Goal: Navigation & Orientation: Find specific page/section

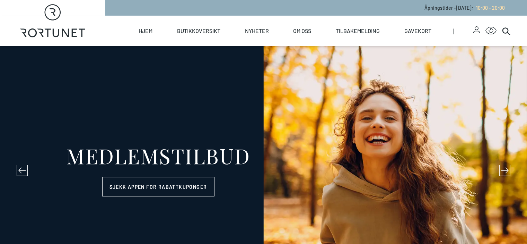
select select "NO"
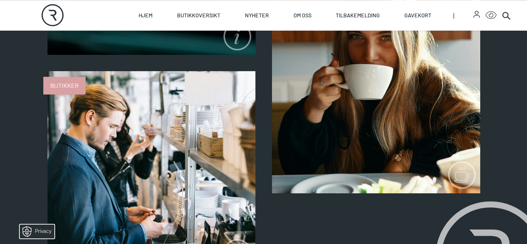
scroll to position [754, 0]
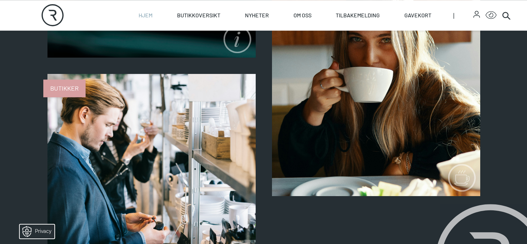
click at [152, 19] on link "Hjem" at bounding box center [146, 15] width 14 height 30
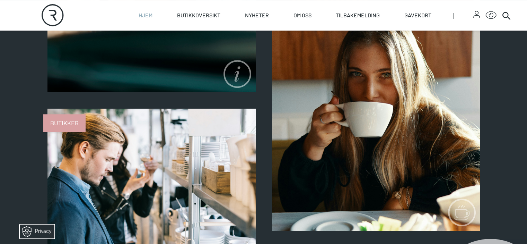
select select "NO"
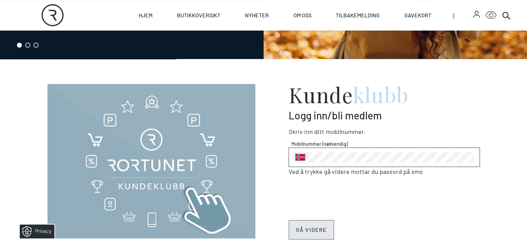
scroll to position [277, 0]
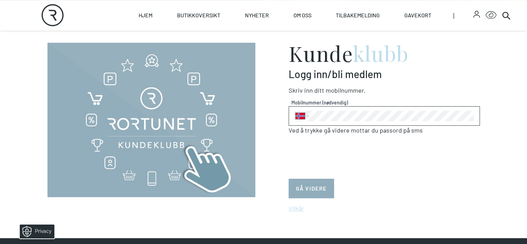
click at [317, 187] on button "GÅ VIDERE" at bounding box center [311, 187] width 45 height 19
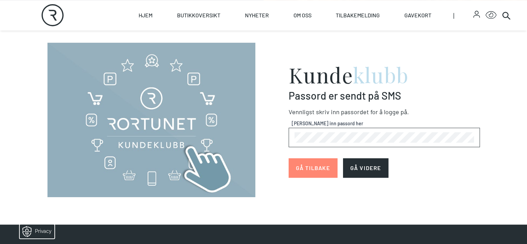
click at [367, 131] on div "[PERSON_NAME] inn passord her" at bounding box center [384, 136] width 191 height 19
click at [375, 168] on button "GÅ VIDERE" at bounding box center [365, 167] width 45 height 19
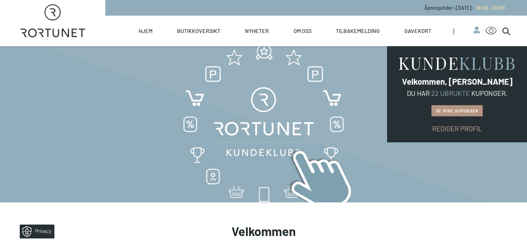
click at [459, 111] on link "Se mine kuponger" at bounding box center [456, 110] width 51 height 11
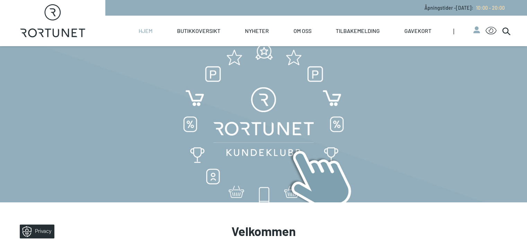
click at [152, 27] on link "Hjem" at bounding box center [146, 31] width 14 height 30
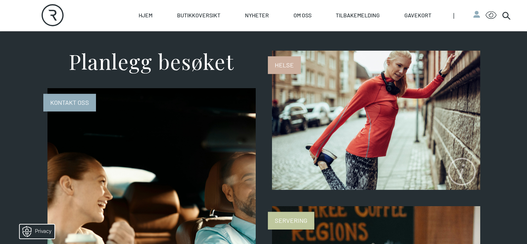
scroll to position [520, 0]
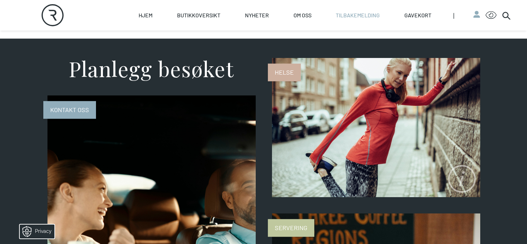
click at [369, 15] on link "Tilbakemelding" at bounding box center [358, 15] width 44 height 30
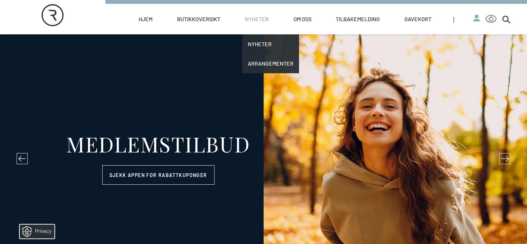
scroll to position [0, 0]
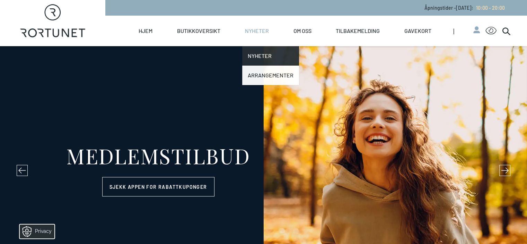
click at [297, 74] on link "Arrangementer" at bounding box center [270, 74] width 57 height 19
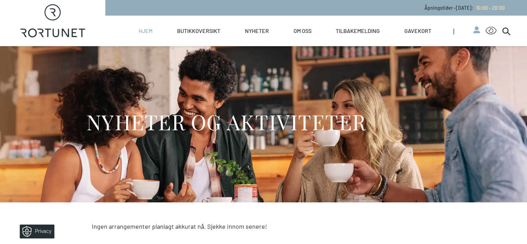
click at [152, 29] on link "Hjem" at bounding box center [146, 31] width 14 height 30
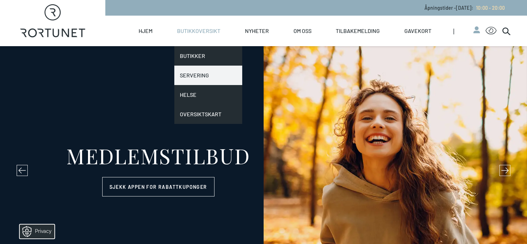
click at [233, 72] on link "Servering" at bounding box center [208, 74] width 68 height 19
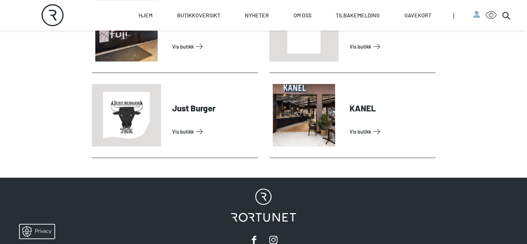
scroll to position [346, 0]
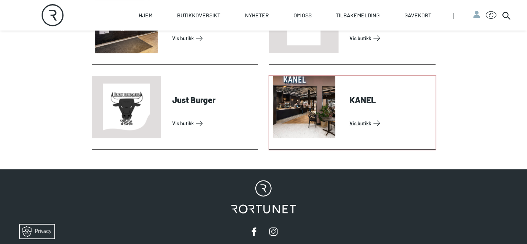
click at [367, 129] on link "Vis butikk" at bounding box center [391, 122] width 83 height 11
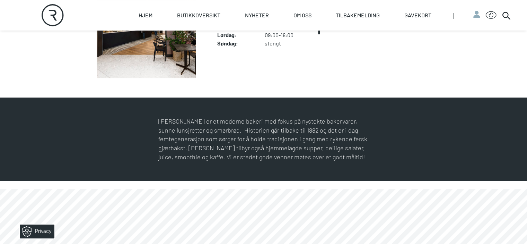
scroll to position [139, 0]
